Goal: Task Accomplishment & Management: Use online tool/utility

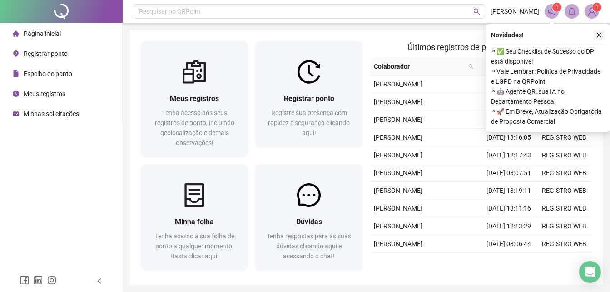
click at [600, 35] on icon "close" at bounding box center [599, 35] width 6 height 6
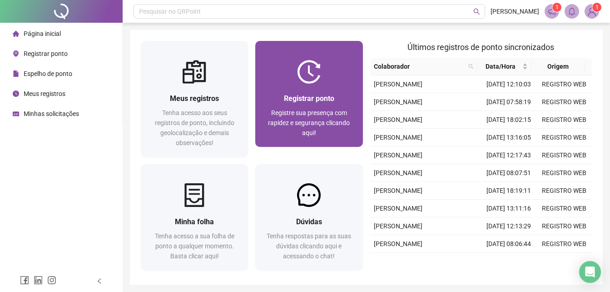
click at [299, 118] on span "Registre sua presença com rapidez e segurança clicando aqui!" at bounding box center [309, 122] width 82 height 27
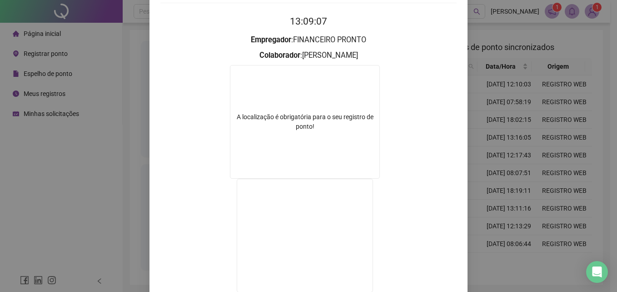
scroll to position [91, 0]
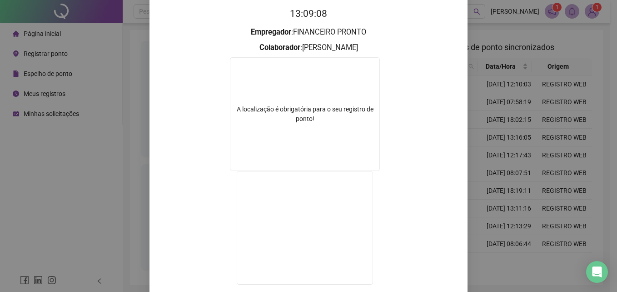
click at [480, 204] on div "Registro de ponto web 13:09:08 Empregador : FINANCEIRO PRONTO Colaborador : [PE…" at bounding box center [308, 146] width 617 height 292
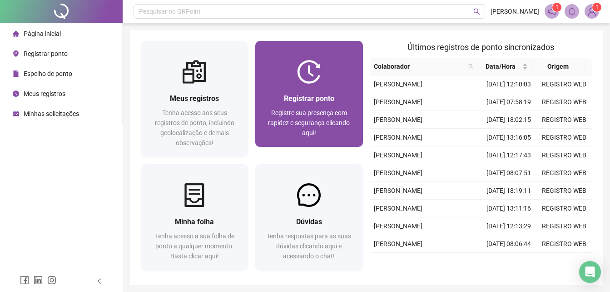
click at [289, 109] on span "Registre sua presença com rapidez e segurança clicando aqui!" at bounding box center [309, 122] width 82 height 27
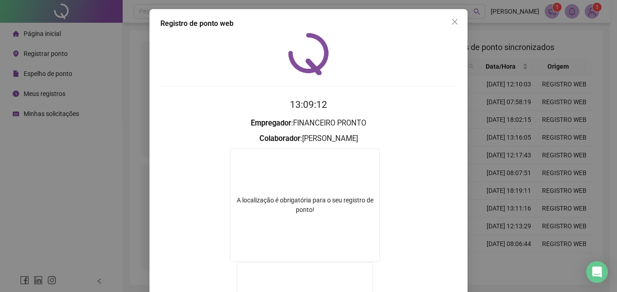
scroll to position [91, 0]
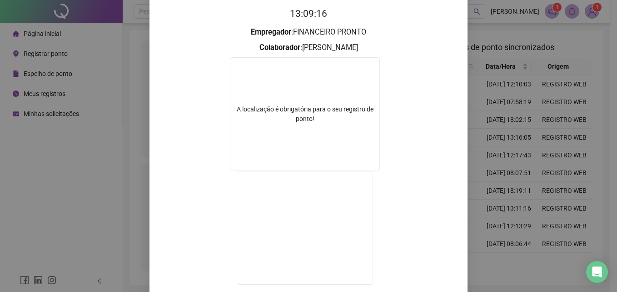
click at [509, 166] on div "Registro de ponto web 13:09:16 Empregador : FINANCEIRO PRONTO Colaborador : [PE…" at bounding box center [308, 146] width 617 height 292
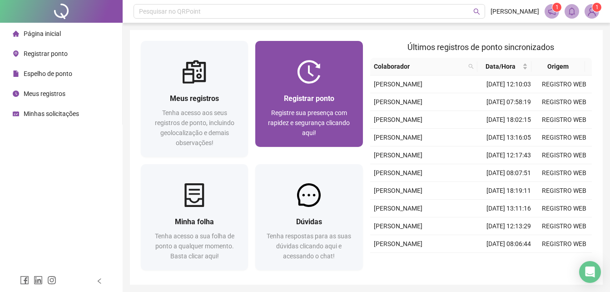
click at [287, 127] on span "Registre sua presença com rapidez e segurança clicando aqui!" at bounding box center [309, 122] width 82 height 27
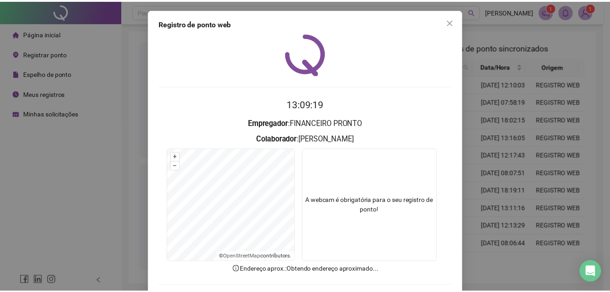
scroll to position [43, 0]
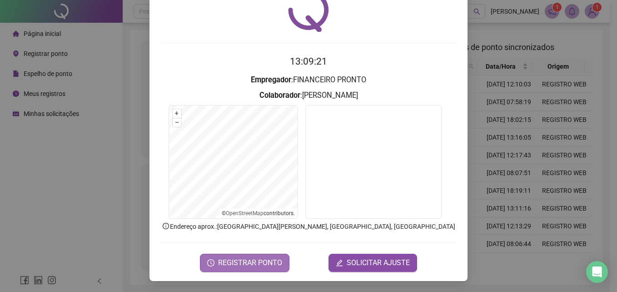
click at [269, 259] on span "REGISTRAR PONTO" at bounding box center [250, 262] width 64 height 11
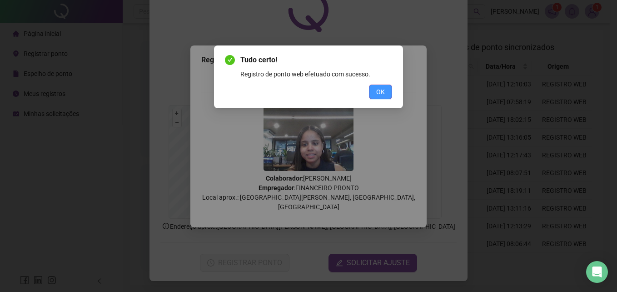
click at [381, 91] on span "OK" at bounding box center [380, 92] width 9 height 10
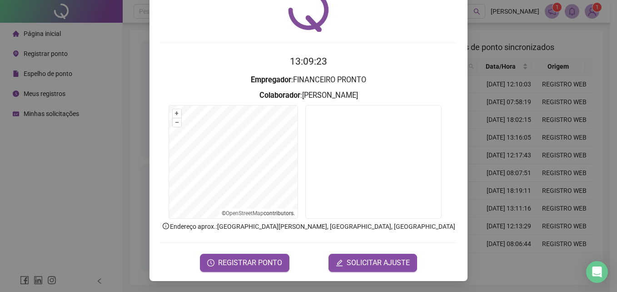
click at [520, 61] on div "Registro de ponto web 13:09:23 Empregador : FINANCEIRO PRONTO Colaborador : [PE…" at bounding box center [308, 146] width 617 height 292
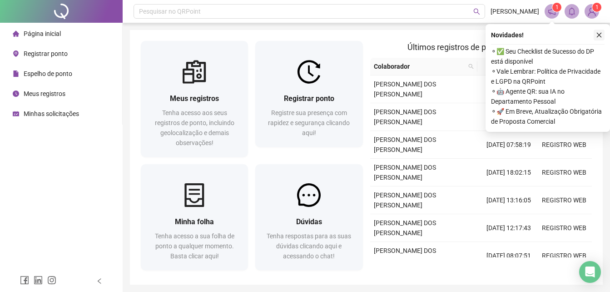
click at [601, 32] on icon "close" at bounding box center [599, 35] width 6 height 6
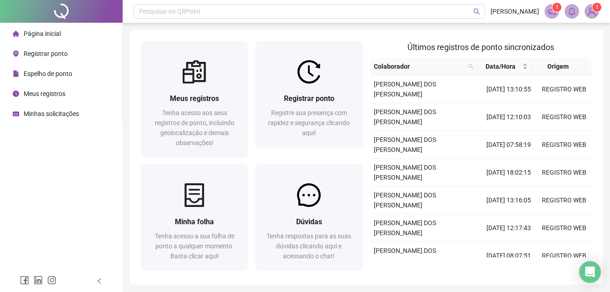
click at [596, 10] on span "1" at bounding box center [597, 7] width 3 height 6
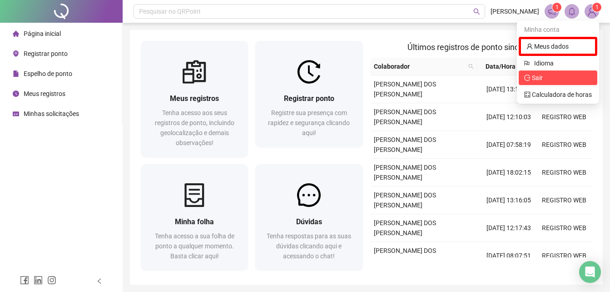
click at [565, 79] on span "Sair" at bounding box center [558, 78] width 68 height 10
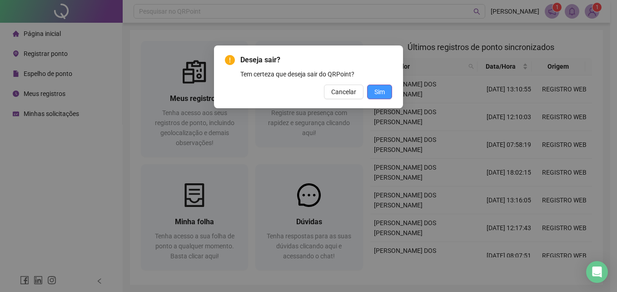
click at [385, 97] on button "Sim" at bounding box center [379, 92] width 25 height 15
